Goal: Information Seeking & Learning: Check status

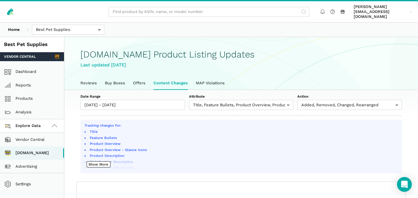
select select "100"
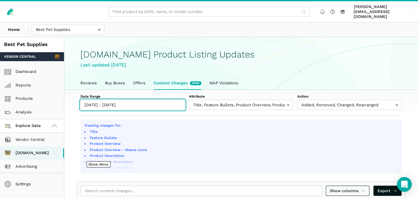
click at [161, 100] on input "[DATE] - [DATE]" at bounding box center [132, 105] width 105 height 10
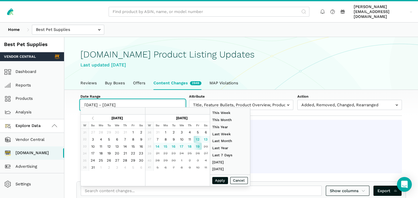
type input "[DATE]"
type input "09/07/2025"
type input "[DATE]"
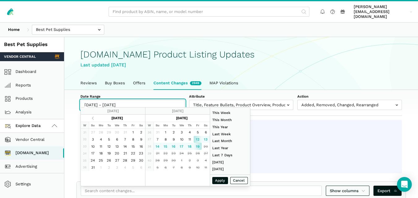
type input "[DATE]"
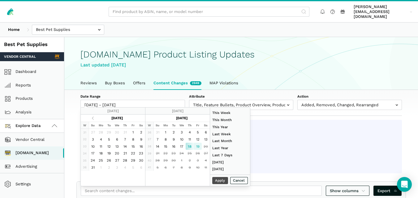
type input "[DATE]"
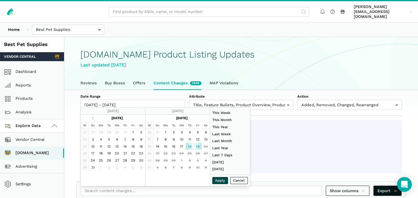
click at [216, 180] on button "Apply" at bounding box center [220, 180] width 16 height 7
type input "[DATE] - [DATE]"
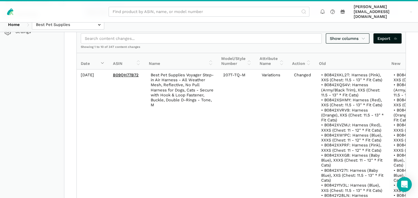
scroll to position [107, 0]
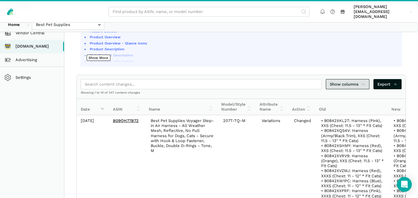
click at [364, 81] on icon at bounding box center [363, 84] width 4 height 6
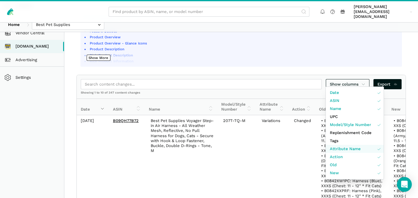
click at [343, 149] on span "Attribute Name" at bounding box center [345, 149] width 31 height 6
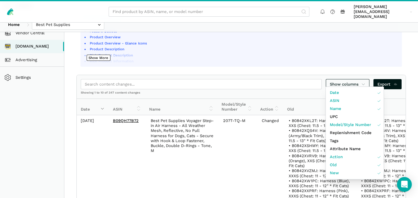
click at [414, 93] on div at bounding box center [209, 99] width 418 height 198
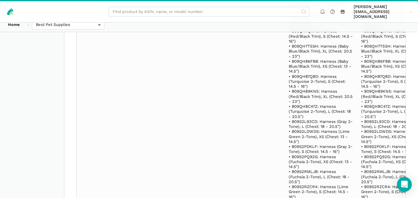
scroll to position [8971, 0]
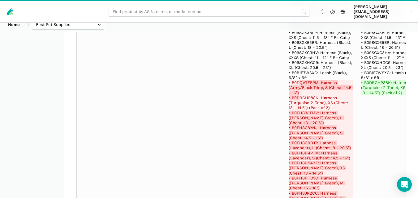
select select "100"
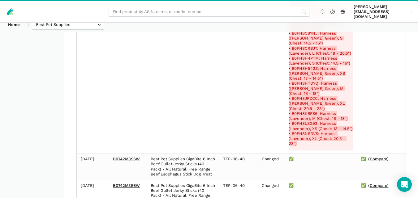
scroll to position [2262, 0]
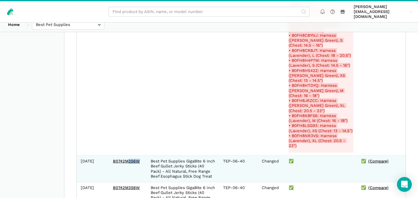
drag, startPoint x: 141, startPoint y: 133, endPoint x: 112, endPoint y: 136, distance: 29.5
click at [112, 156] on td "B0742M3S6W" at bounding box center [128, 169] width 38 height 27
copy link "B0742M3S6W"
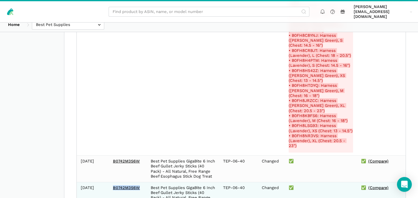
drag, startPoint x: 141, startPoint y: 162, endPoint x: 110, endPoint y: 160, distance: 30.9
click at [110, 182] on td "B0742M3S6W" at bounding box center [128, 195] width 38 height 27
copy link "B0742M3S6W"
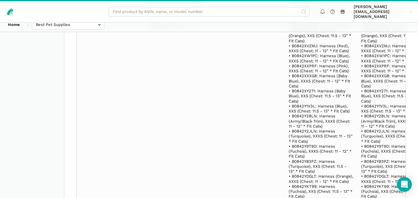
scroll to position [6860, 0]
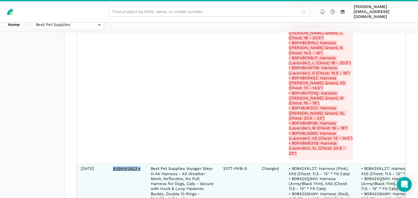
drag, startPoint x: 141, startPoint y: 104, endPoint x: 112, endPoint y: 100, distance: 29.5
copy link "B09NWD6ZF4"
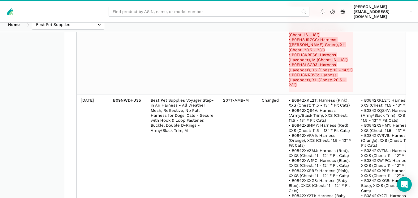
scroll to position [11189, 0]
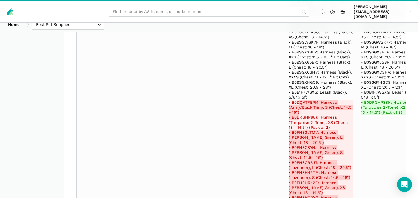
drag, startPoint x: 142, startPoint y: 167, endPoint x: 111, endPoint y: 169, distance: 31.6
copy link "B09NWDHJ35"
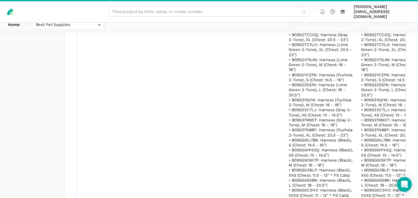
scroll to position [13440, 0]
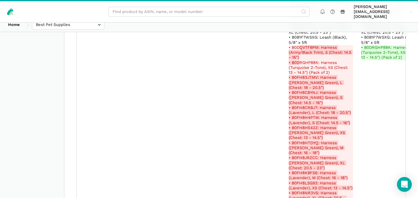
drag, startPoint x: 140, startPoint y: 93, endPoint x: 111, endPoint y: 92, distance: 28.5
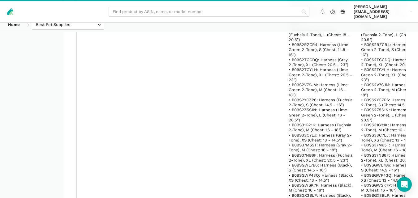
scroll to position [24497, 0]
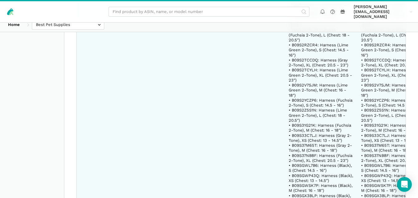
drag, startPoint x: 317, startPoint y: 45, endPoint x: 291, endPoint y: 44, distance: 26.0
copy del "B0D QVTFBPM"
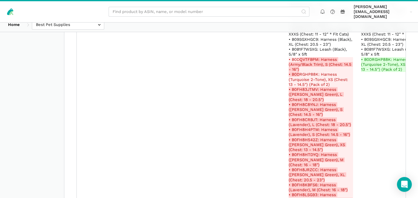
scroll to position [26748, 0]
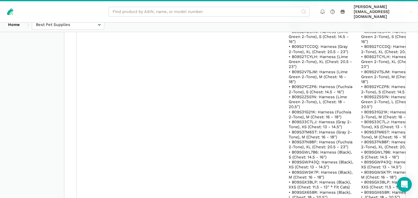
drag, startPoint x: 140, startPoint y: 159, endPoint x: 113, endPoint y: 157, distance: 27.0
copy link "B08CCFYVB8"
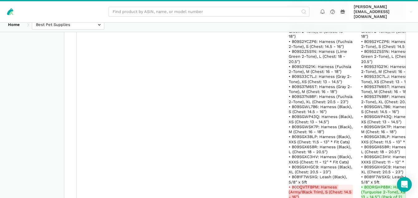
scroll to position [33328, 0]
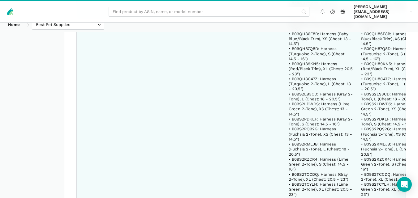
copy del "B0D QVTFBPM"
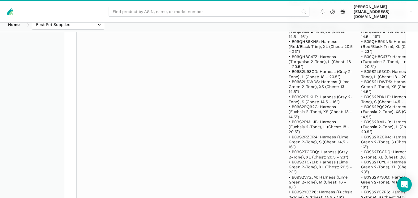
scroll to position [64672, 0]
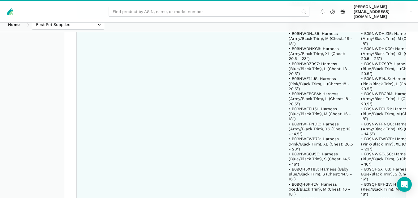
copy del "B0D QVTFBPM"
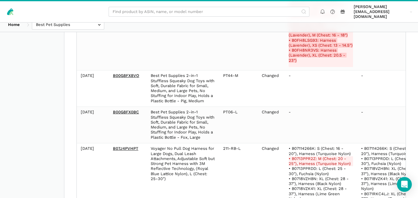
scroll to position [108414, 0]
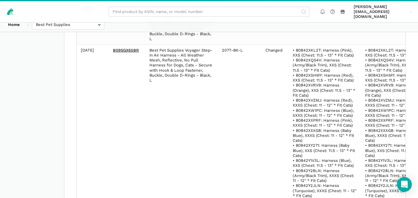
scroll to position [118363, 0]
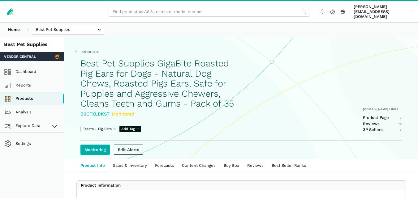
drag, startPoint x: 422, startPoint y: 26, endPoint x: 202, endPoint y: 22, distance: 220.5
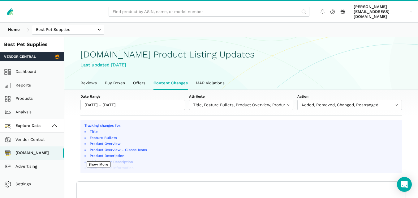
select select "100"
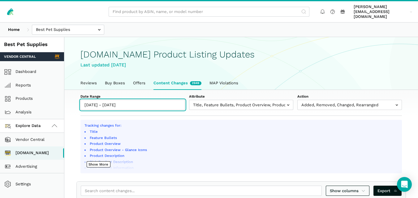
click at [134, 100] on input "[DATE] - [DATE]" at bounding box center [132, 105] width 105 height 10
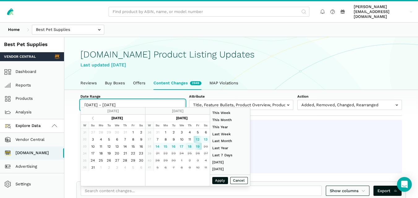
type input "[DATE]"
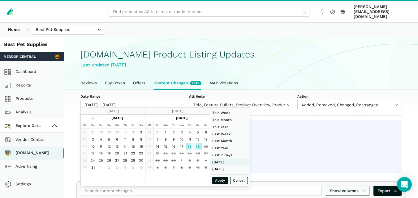
type input "[DATE]"
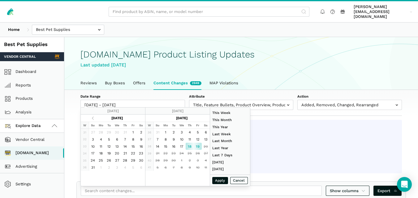
type input "[DATE]"
click at [217, 179] on button "Apply" at bounding box center [220, 180] width 16 height 7
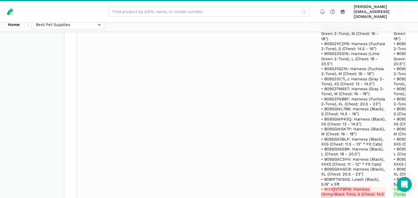
scroll to position [8971, 0]
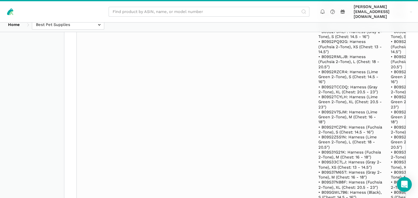
scroll to position [13275, 0]
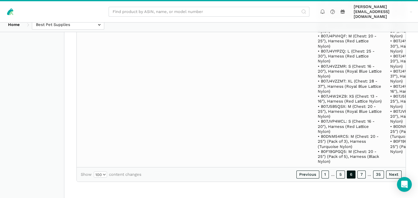
scroll to position [9263, 0]
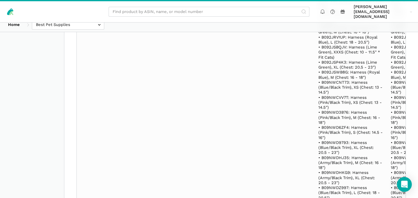
scroll to position [11407, 0]
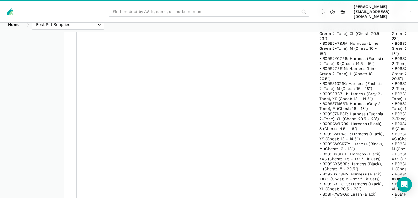
scroll to position [13808, 0]
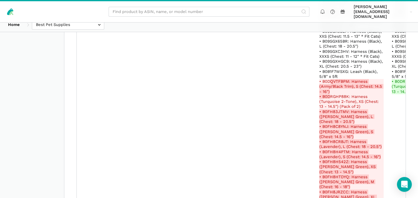
drag, startPoint x: 140, startPoint y: 126, endPoint x: 113, endPoint y: 126, distance: 27.2
copy link "B09BZ76VCF"
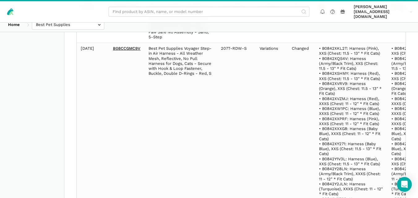
scroll to position [126, 0]
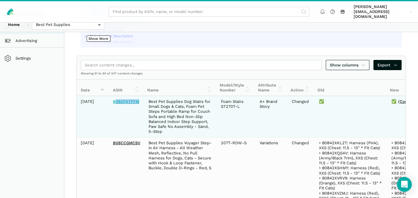
drag, startPoint x: 140, startPoint y: 98, endPoint x: 114, endPoint y: 97, distance: 25.7
click at [114, 97] on td "B09ZFKTFFM" at bounding box center [127, 116] width 36 height 41
click at [110, 99] on td "B09ZFKTFFM" at bounding box center [127, 116] width 36 height 41
drag, startPoint x: 112, startPoint y: 96, endPoint x: 141, endPoint y: 96, distance: 28.8
click at [141, 96] on td "B09ZFKTFFM" at bounding box center [127, 116] width 36 height 41
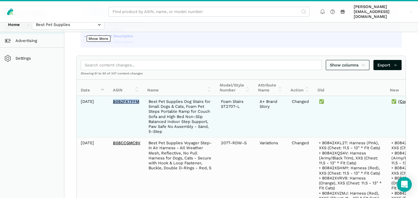
copy link "B09ZFKTFFM"
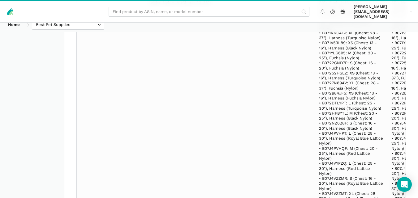
scroll to position [9253, 0]
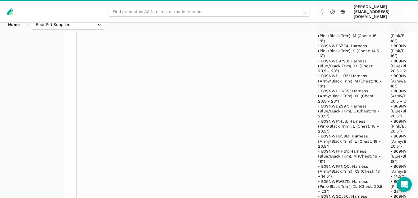
scroll to position [13798, 0]
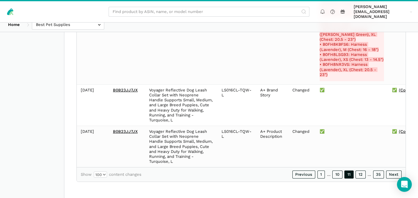
scroll to position [9002, 0]
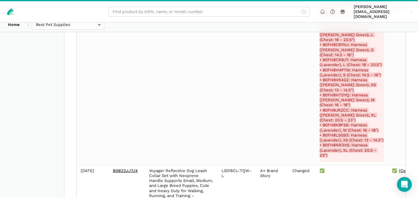
drag, startPoint x: 137, startPoint y: 128, endPoint x: 112, endPoint y: 128, distance: 25.1
copy link "B0B23JJ7JX"
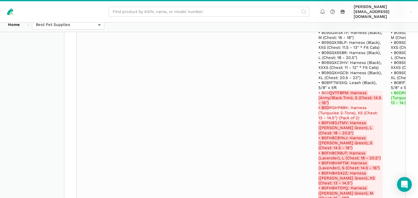
scroll to position [13562, 0]
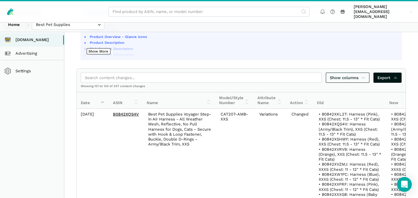
scroll to position [111, 0]
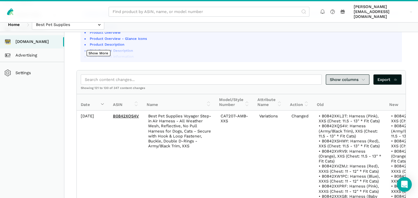
click at [366, 75] on link "Show columns" at bounding box center [348, 80] width 44 height 10
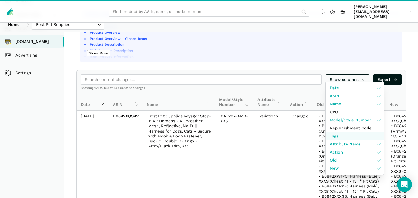
click at [345, 135] on link "Tags" at bounding box center [355, 136] width 58 height 8
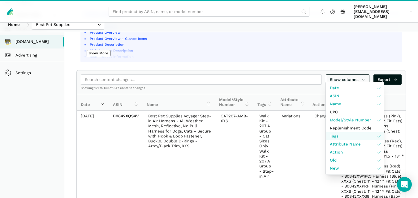
click at [345, 135] on link "Tags" at bounding box center [355, 136] width 58 height 8
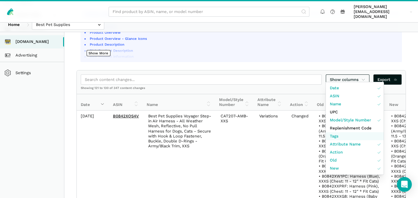
click at [345, 135] on link "Tags" at bounding box center [355, 136] width 58 height 8
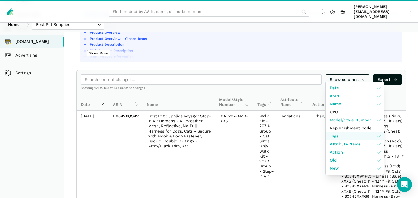
click at [345, 135] on link "Tags" at bounding box center [355, 136] width 58 height 8
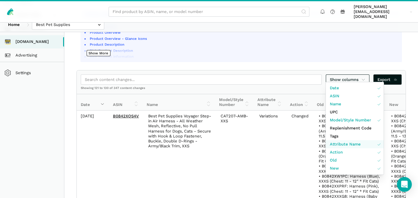
click at [348, 145] on span "Attribute Name" at bounding box center [345, 144] width 31 height 6
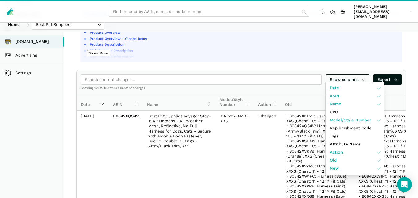
click at [251, 138] on div at bounding box center [209, 99] width 418 height 198
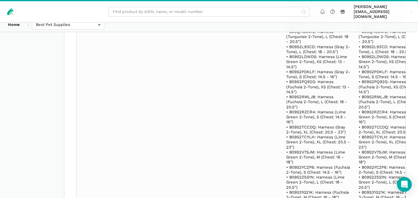
scroll to position [11121, 0]
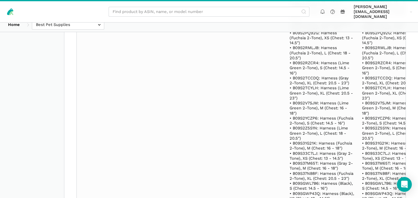
scroll to position [16274, 0]
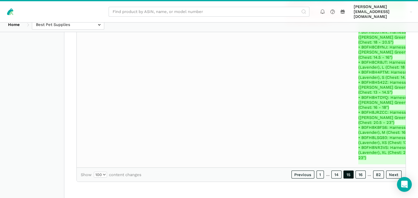
scroll to position [12296, 0]
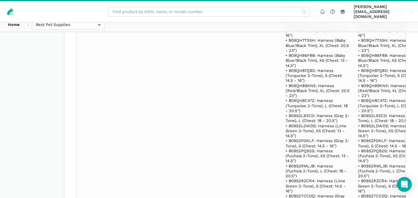
scroll to position [14165, 0]
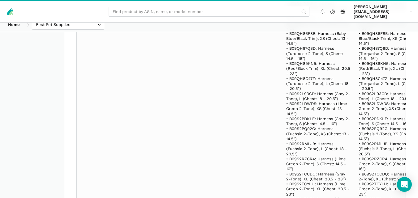
scroll to position [7344, 0]
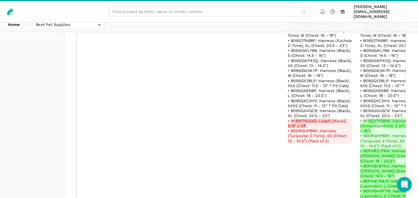
scroll to position [8731, 0]
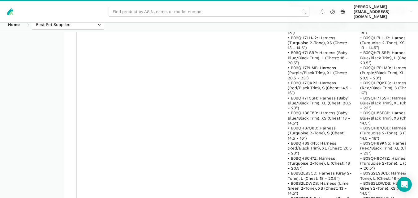
scroll to position [10845, 0]
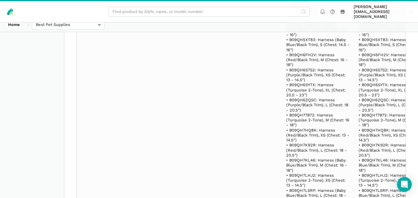
scroll to position [15339, 0]
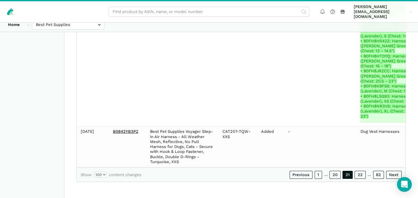
scroll to position [7125, 0]
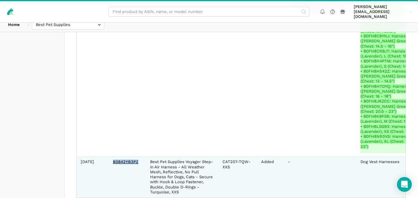
drag, startPoint x: 139, startPoint y: 126, endPoint x: 111, endPoint y: 127, distance: 27.5
click at [111, 156] on td "B0842YB3PZ" at bounding box center [127, 176] width 37 height 41
copy link "B0842YB3PZ"
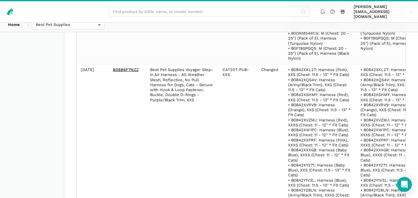
scroll to position [448, 0]
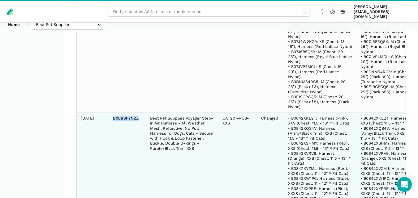
copy link "B08B6F7NZZ"
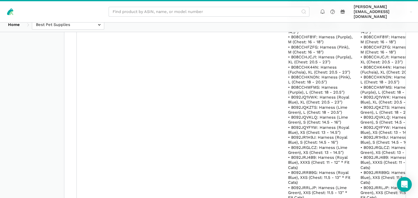
scroll to position [7125, 0]
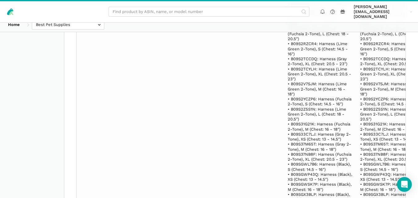
scroll to position [6692, 0]
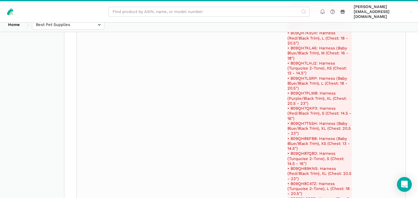
scroll to position [11136, 0]
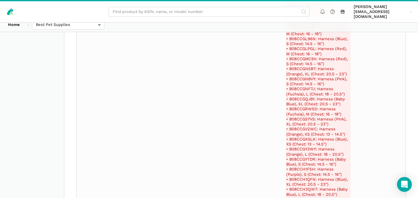
scroll to position [9003, 0]
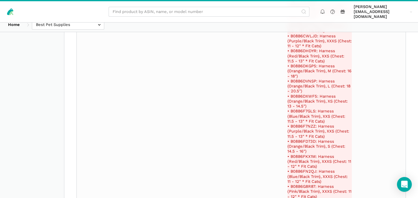
scroll to position [11136, 0]
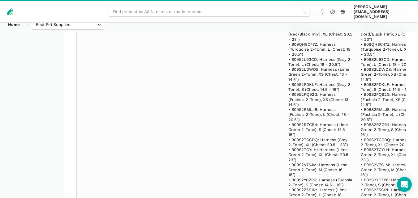
scroll to position [13251, 0]
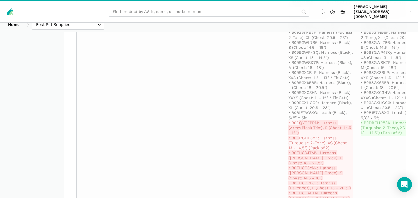
scroll to position [6822, 0]
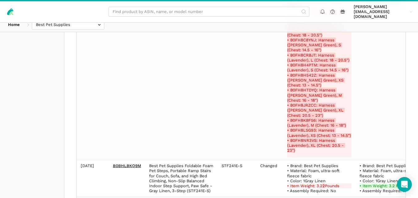
drag, startPoint x: 142, startPoint y: 140, endPoint x: 112, endPoint y: 141, distance: 30.0
copy link "B0DBM7WLD5"
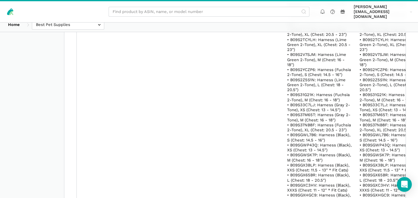
scroll to position [9002, 0]
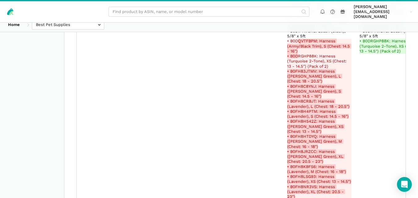
drag, startPoint x: 140, startPoint y: 127, endPoint x: 113, endPoint y: 125, distance: 27.6
copy link "B092JSWB8G"
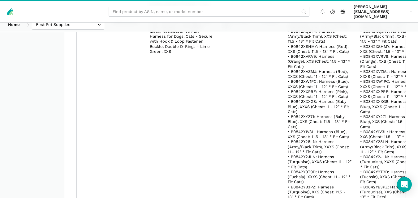
scroll to position [175, 0]
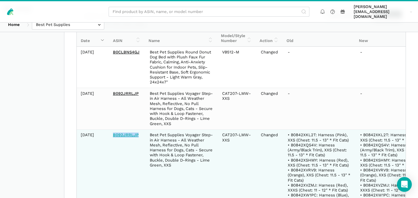
drag, startPoint x: 125, startPoint y: 130, endPoint x: 113, endPoint y: 130, distance: 11.8
copy link "B092JRRLJP"
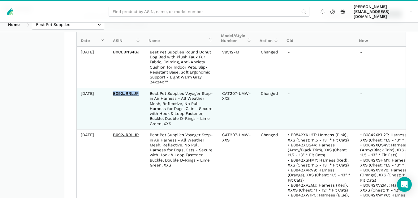
drag, startPoint x: 139, startPoint y: 89, endPoint x: 113, endPoint y: 89, distance: 26.6
click at [113, 89] on td "B092JRRLJP" at bounding box center [127, 108] width 37 height 41
copy link "B092JRRLJP"
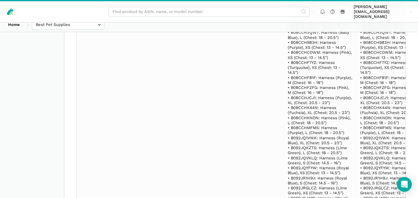
scroll to position [11161, 0]
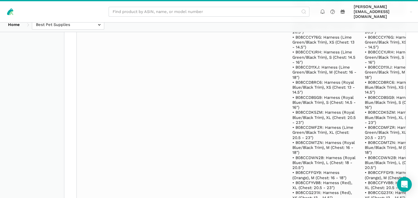
scroll to position [13265, 0]
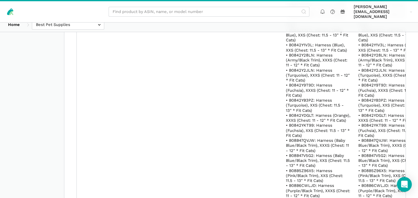
scroll to position [109, 0]
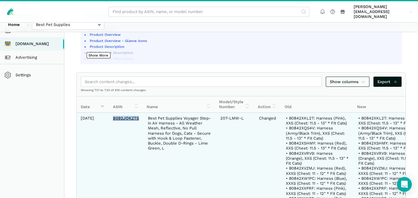
drag, startPoint x: 140, startPoint y: 111, endPoint x: 111, endPoint y: 112, distance: 28.8
copy link "B092JQKZTS"
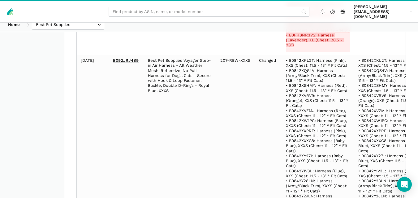
scroll to position [2337, 0]
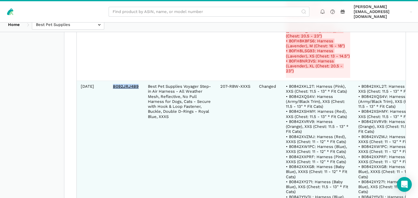
drag, startPoint x: 138, startPoint y: 62, endPoint x: 112, endPoint y: 61, distance: 26.0
